Goal: Task Accomplishment & Management: Manage account settings

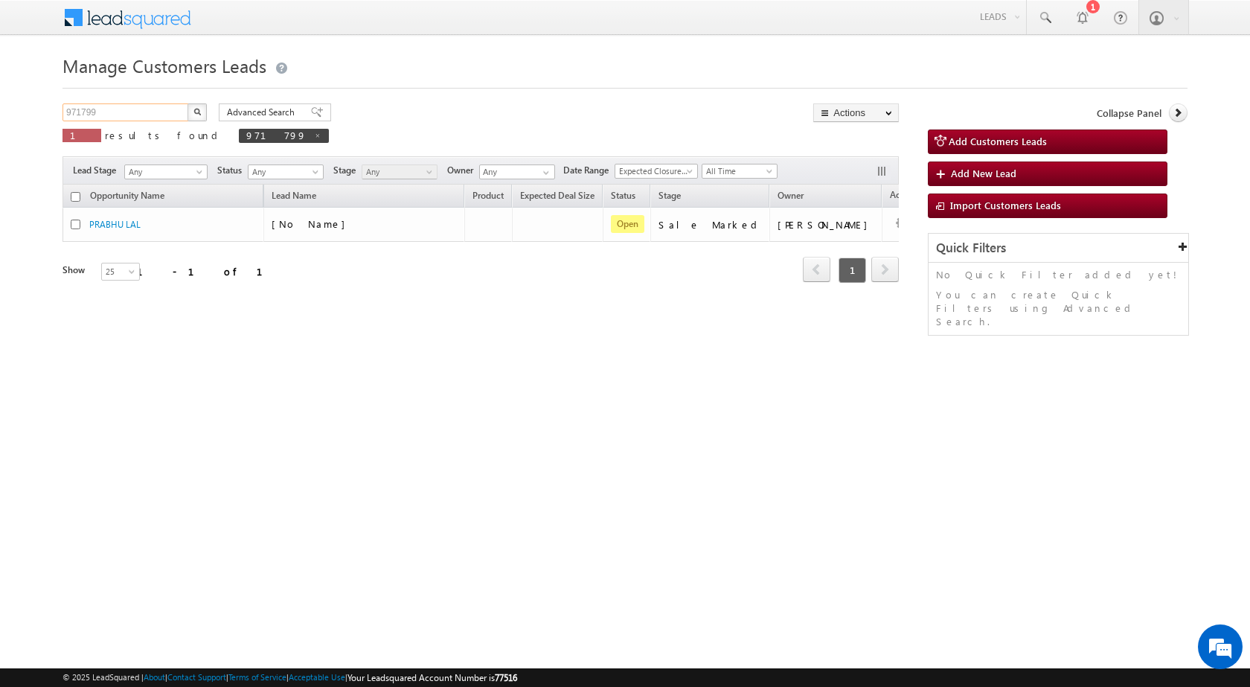
click at [114, 115] on input "971799" at bounding box center [126, 112] width 127 height 18
paste input "54695"
type input "954695"
click at [196, 114] on img "button" at bounding box center [197, 111] width 7 height 7
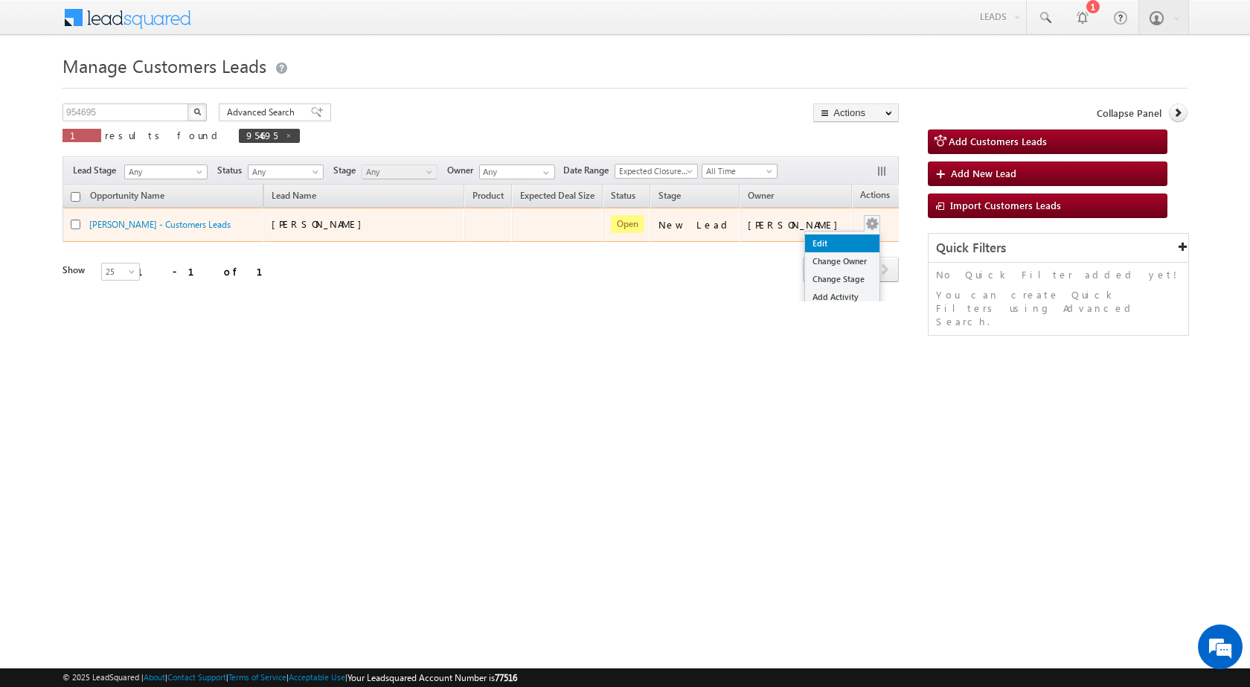
click at [814, 246] on link "Edit" at bounding box center [842, 243] width 74 height 18
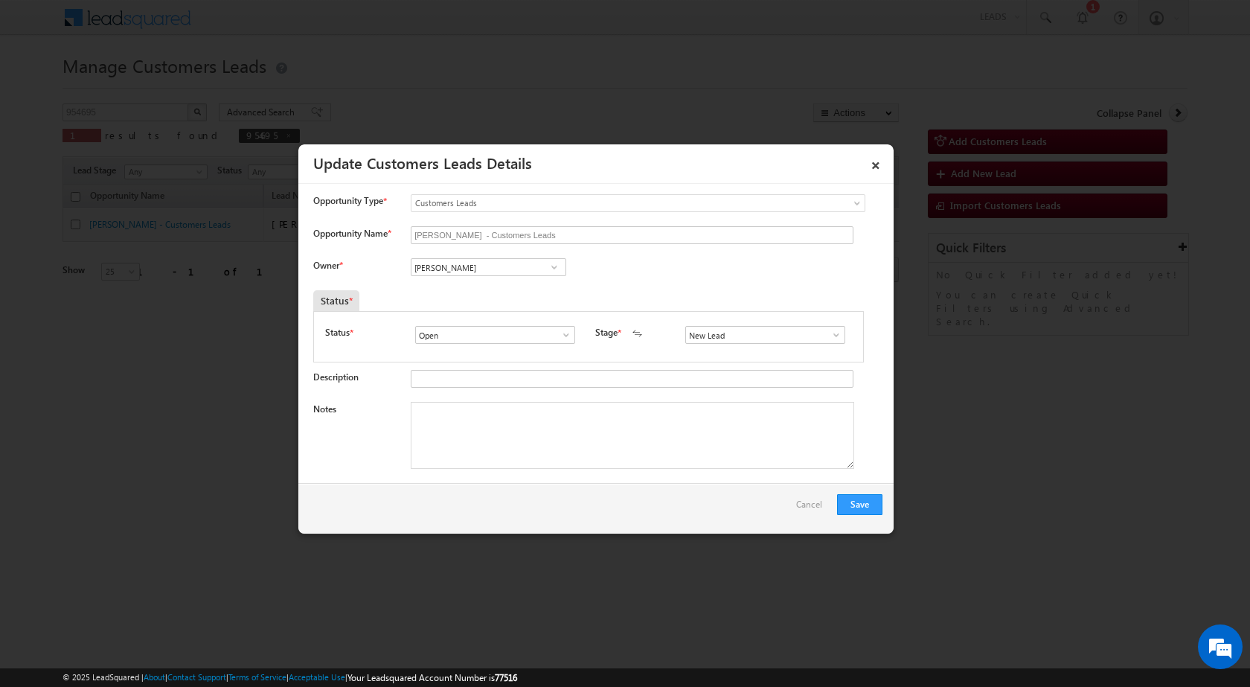
click at [829, 334] on span at bounding box center [836, 335] width 15 height 12
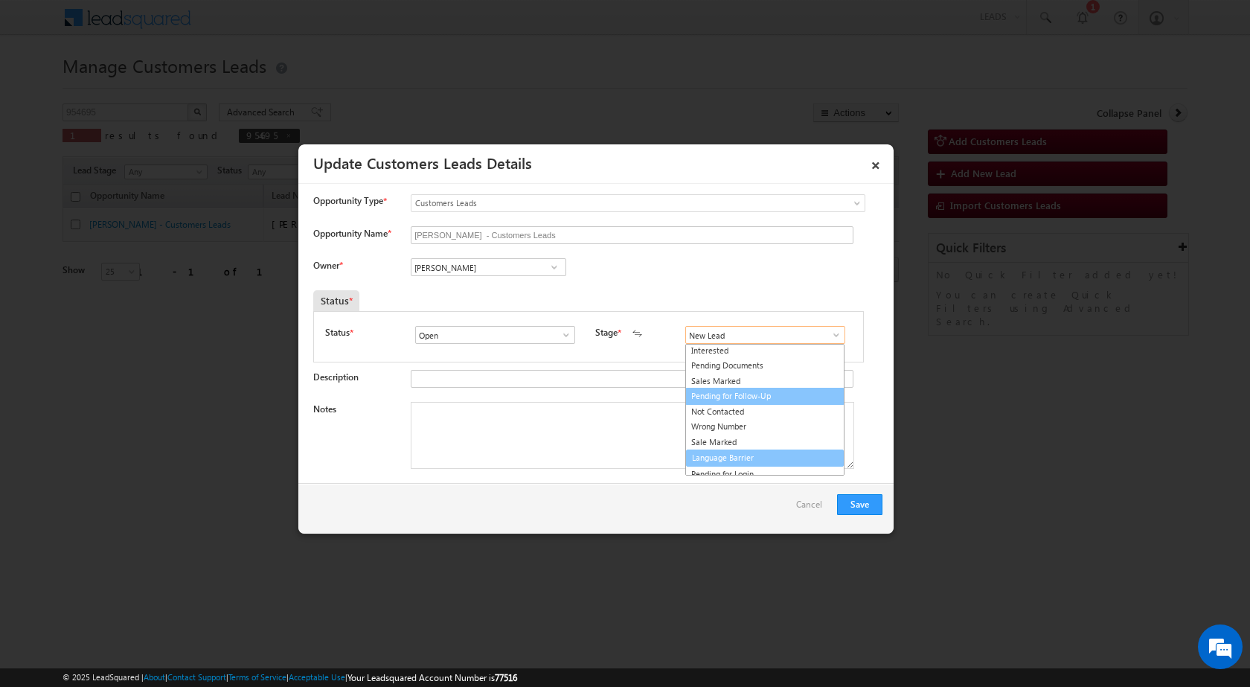
scroll to position [22, 0]
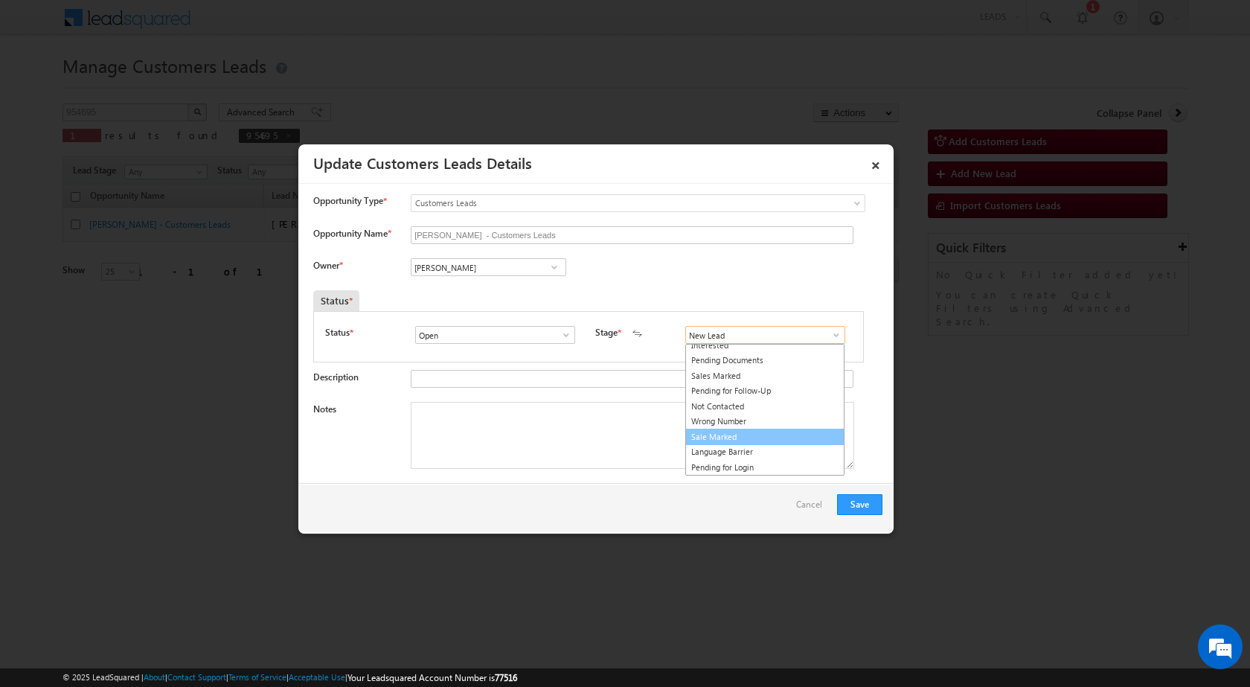
click at [722, 437] on link "Sale Marked" at bounding box center [765, 437] width 159 height 17
type input "Sale Marked"
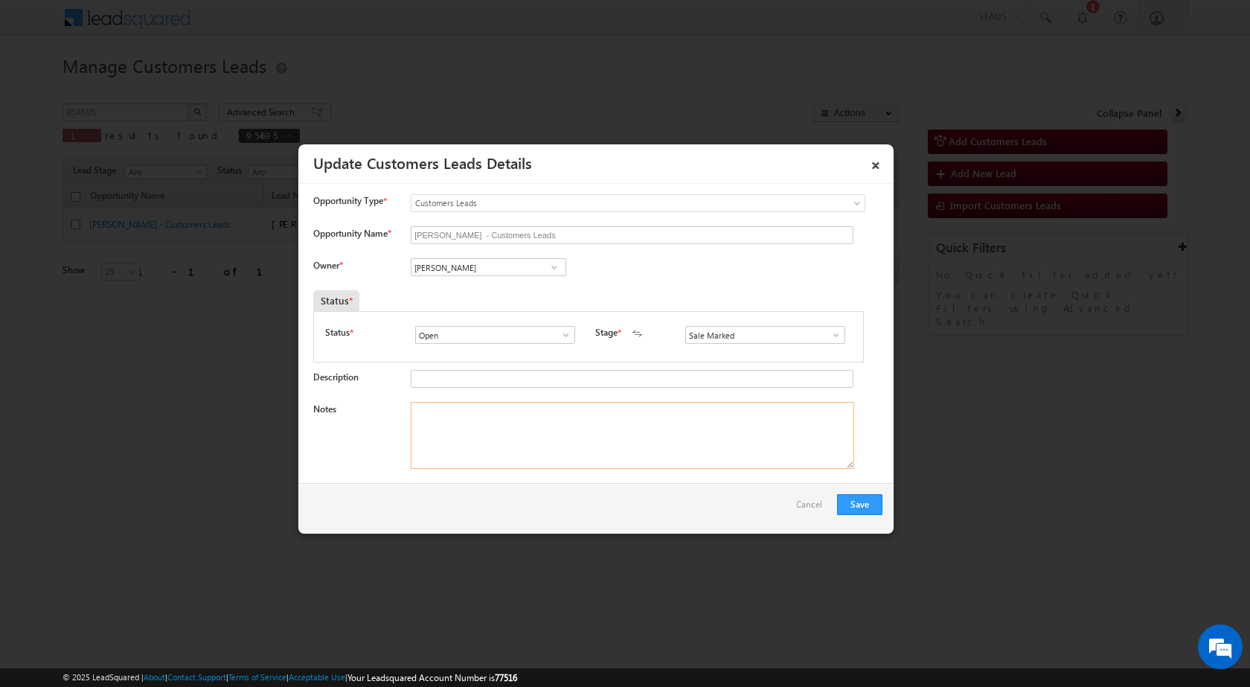
click at [476, 447] on textarea "Notes" at bounding box center [633, 435] width 444 height 67
paste textarea "954695 - VB_Know_More - [PERSON_NAME] - 9123144895 - PATNA 800001 - LV 40 LAC -…"
type textarea "954695 - VB_Know_More - [PERSON_NAME] - 9123144895 - PATNA 800001 - LV 40 LAC -…"
click at [539, 543] on div at bounding box center [625, 343] width 1250 height 687
click at [511, 275] on input "[PERSON_NAME]" at bounding box center [489, 267] width 156 height 18
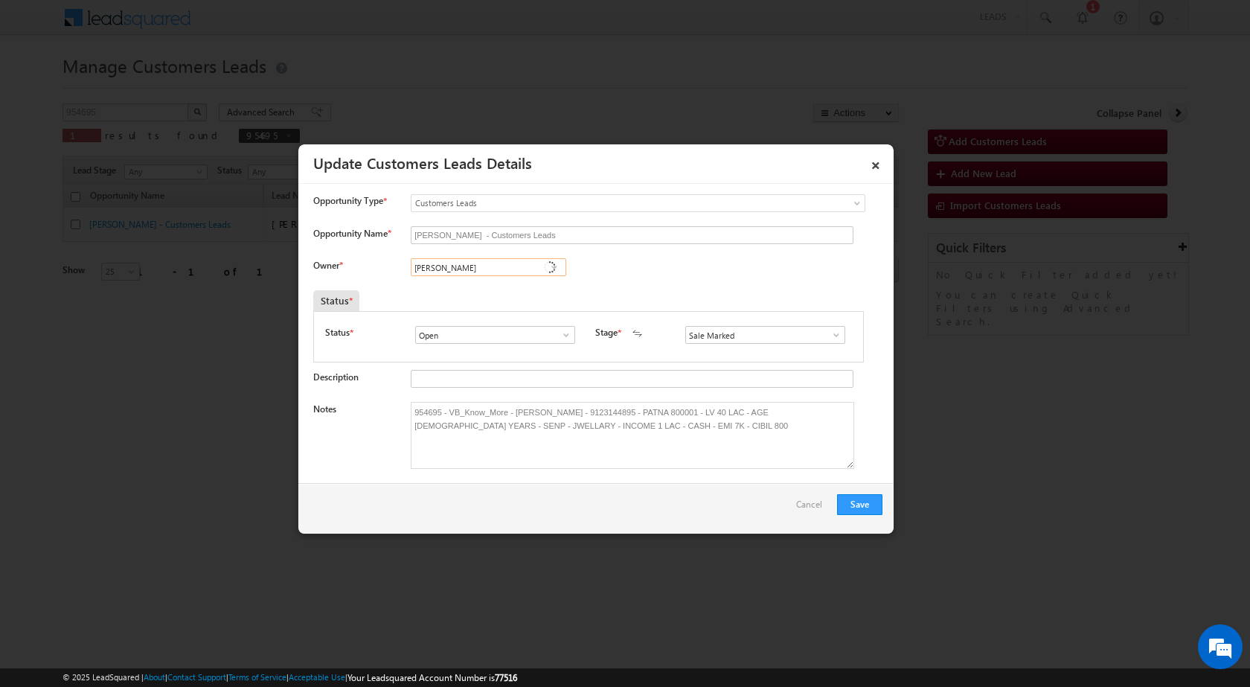
paste input "[PERSON_NAME][EMAIL_ADDRESS][PERSON_NAME][DOMAIN_NAME]"
click at [459, 293] on span "[PERSON_NAME][EMAIL_ADDRESS][PERSON_NAME][DOMAIN_NAME]" at bounding box center [484, 296] width 134 height 11
type input "[PERSON_NAME]"
click at [860, 499] on button "Save" at bounding box center [859, 504] width 45 height 21
